Goal: Task Accomplishment & Management: Manage account settings

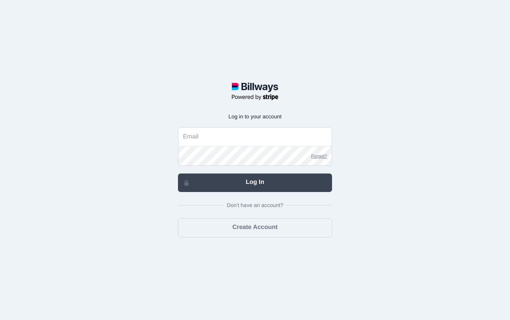
type input "[EMAIL_ADDRESS][DOMAIN_NAME]"
click at [254, 182] on link "Log In" at bounding box center [255, 182] width 154 height 19
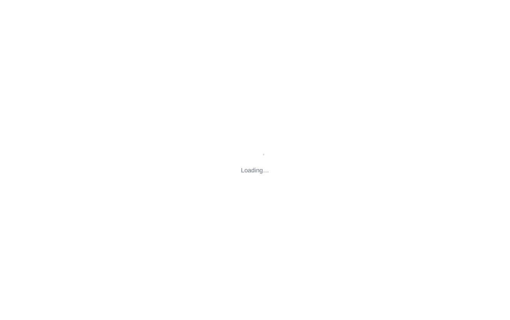
type input "[STREET_ADDRESS][US_STATE]"
type input "[EMAIL_ADDRESS][DOMAIN_NAME]"
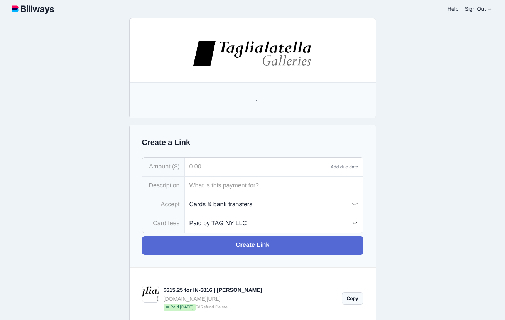
click at [210, 167] on input "tel" at bounding box center [258, 167] width 146 height 19
type input "1,438.75"
click at [212, 187] on input "text" at bounding box center [274, 186] width 178 height 19
type input "IN-6817 | RABACH"
click at [296, 228] on select "Paid by TAG NY LLC Paid by customer (US) Paid by customer (Int'l)" at bounding box center [274, 223] width 178 height 18
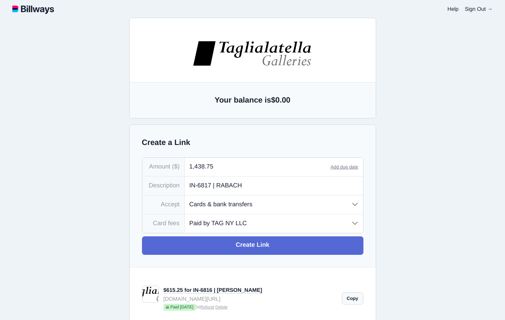
click at [327, 225] on select "Paid by TAG NY LLC Paid by customer (US) Paid by customer (Int'l)" at bounding box center [274, 223] width 178 height 18
select select "customer"
click at [185, 215] on select "Paid by TAG NY LLC Paid by customer (US) Paid by customer (Int'l)" at bounding box center [274, 223] width 178 height 18
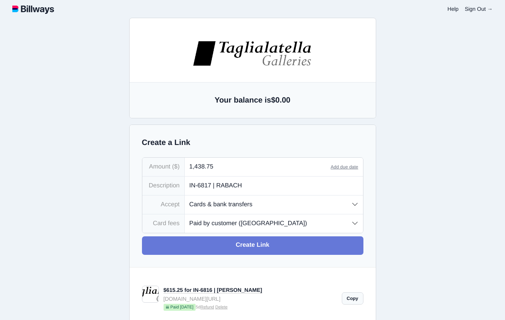
click at [310, 248] on link "Create Link" at bounding box center [252, 245] width 221 height 19
type input "[EMAIL_ADDRESS][DOMAIN_NAME]"
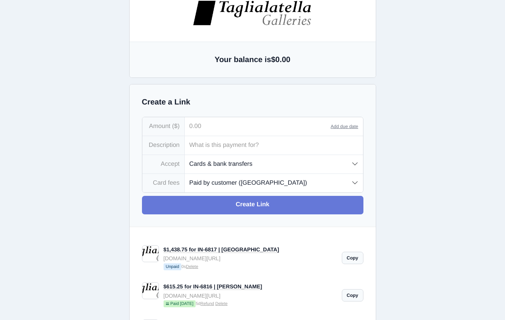
scroll to position [42, 0]
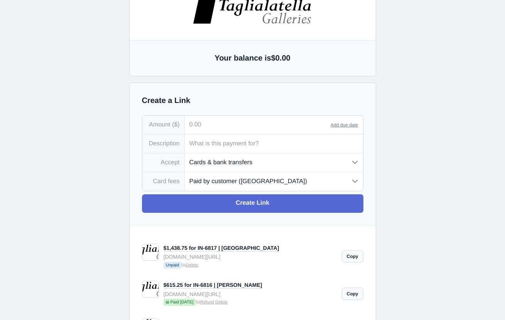
click at [355, 260] on link "Copy" at bounding box center [353, 256] width 22 height 12
click at [195, 266] on link "Delete" at bounding box center [192, 265] width 12 height 5
drag, startPoint x: 251, startPoint y: 250, endPoint x: 192, endPoint y: 253, distance: 59.0
click at [192, 252] on div "$1,438.75 for IN-6817 | [GEOGRAPHIC_DATA]" at bounding box center [249, 248] width 173 height 8
click at [195, 272] on div "$1,438.75 for IN-6817 | RABACH [DOMAIN_NAME][URL] Unpaid 0s Delete" at bounding box center [250, 256] width 183 height 37
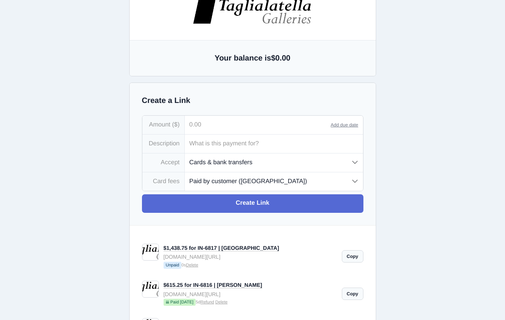
click at [194, 268] on link "Delete" at bounding box center [192, 265] width 12 height 5
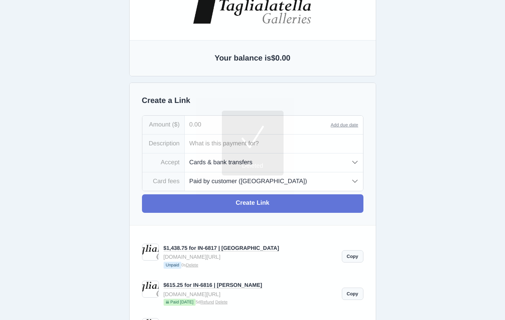
type input "[EMAIL_ADDRESS][DOMAIN_NAME]"
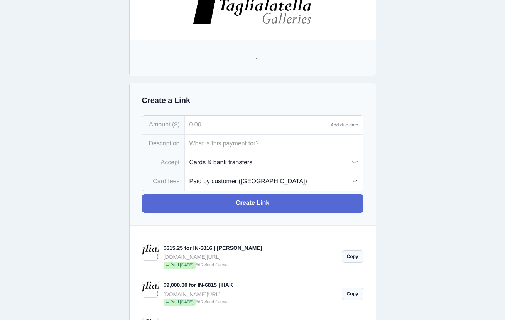
scroll to position [0, 0]
click at [223, 148] on input "text" at bounding box center [274, 144] width 178 height 19
type input "IN-6817 | RABACH"
click at [194, 129] on input "tel" at bounding box center [258, 125] width 146 height 19
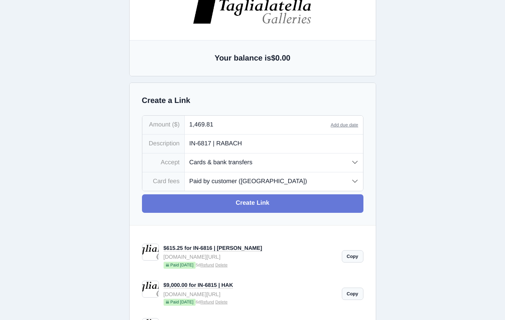
type input "1,469.81"
click at [309, 202] on link "Create Link" at bounding box center [252, 203] width 221 height 19
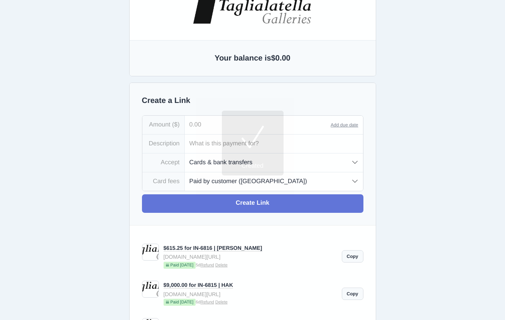
type input "[EMAIL_ADDRESS][DOMAIN_NAME]"
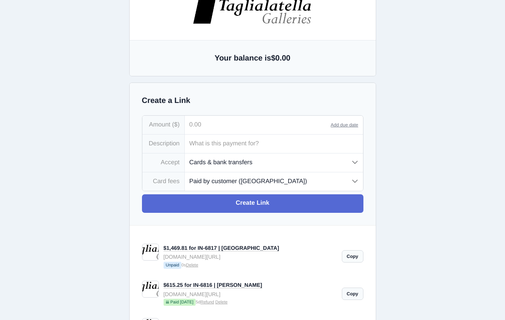
click at [355, 256] on link "Copy" at bounding box center [353, 256] width 22 height 12
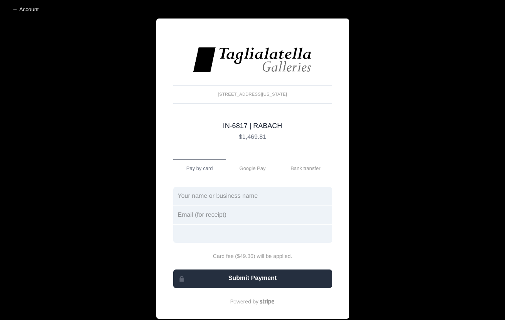
scroll to position [11, 0]
